Goal: Task Accomplishment & Management: Manage account settings

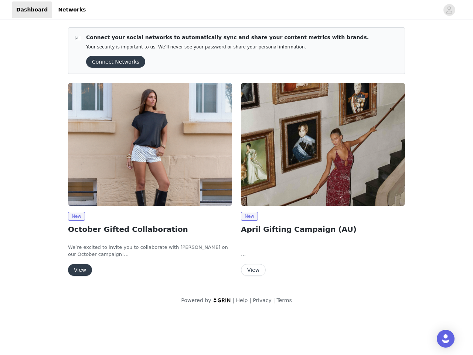
click at [237, 156] on div "New April Gifting Campaign (AU) In exchange for your amazing content, we are cu…" at bounding box center [323, 180] width 173 height 205
click at [237, 10] on div at bounding box center [264, 9] width 349 height 17
click at [450, 10] on icon "avatar" at bounding box center [449, 10] width 7 height 12
click at [113, 62] on div "Connect your social networks to automatically sync and share your content metri…" at bounding box center [236, 167] width 473 height 292
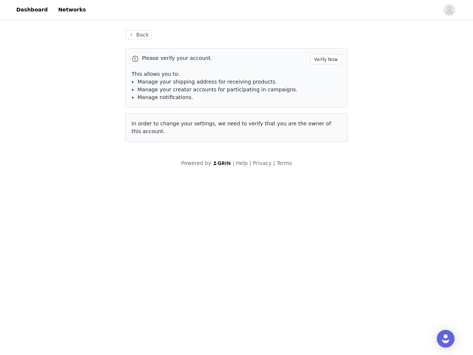
click at [150, 144] on div "Back Please verify your account. Verify Now This allows you to: Manage your shi…" at bounding box center [236, 90] width 240 height 138
click at [76, 216] on body "Dashboard Networks Back Please verify your account. Verify Now This allows you …" at bounding box center [236, 177] width 473 height 355
click at [79, 270] on body "Dashboard Networks Back Please verify your account. Verify Now This allows you …" at bounding box center [236, 177] width 473 height 355
